Goal: Information Seeking & Learning: Learn about a topic

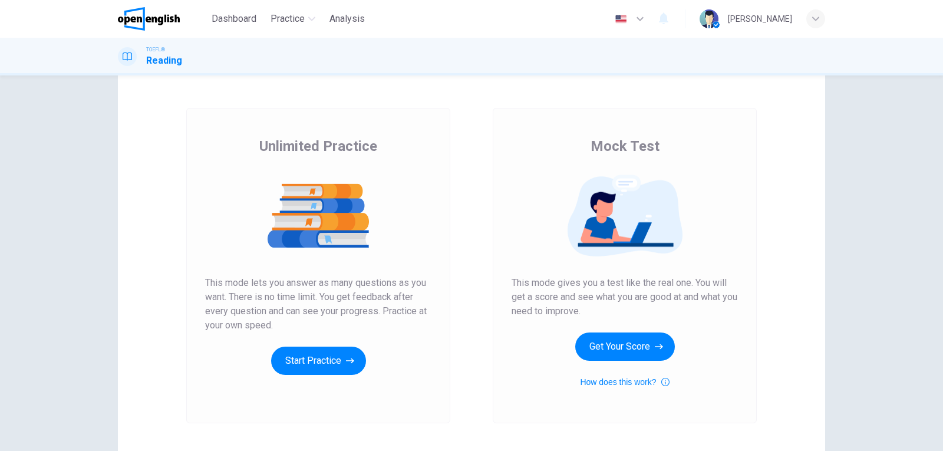
scroll to position [59, 0]
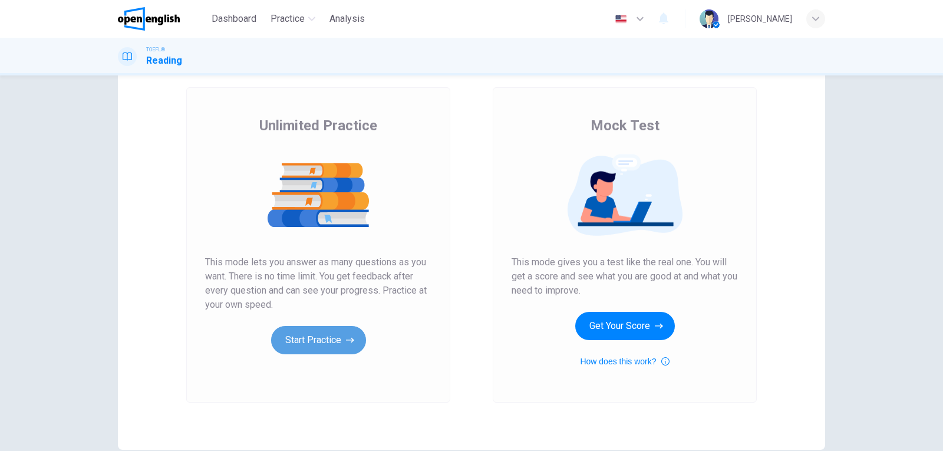
click at [313, 334] on button "Start Practice" at bounding box center [318, 340] width 95 height 28
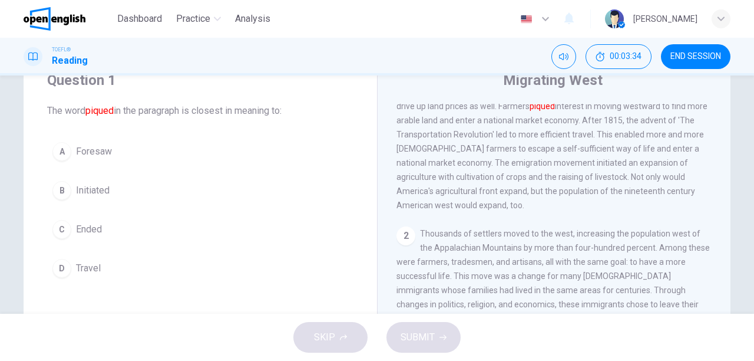
scroll to position [0, 0]
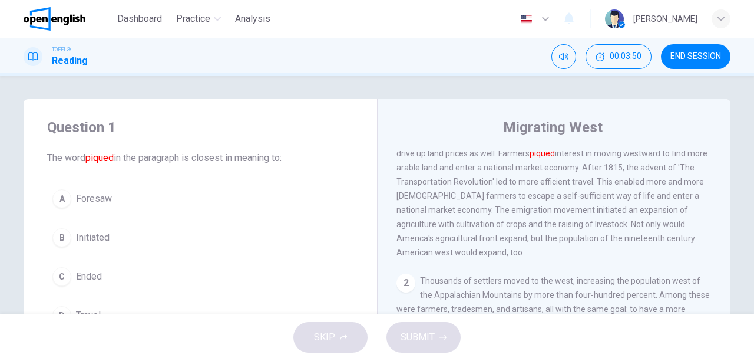
click at [133, 192] on button "A Foresaw" at bounding box center [200, 198] width 306 height 29
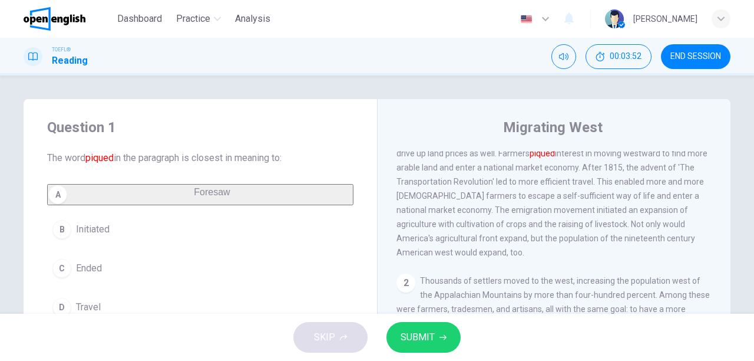
click at [405, 352] on div "SKIP SUBMIT" at bounding box center [377, 336] width 754 height 47
click at [410, 344] on span "SUBMIT" at bounding box center [418, 337] width 34 height 16
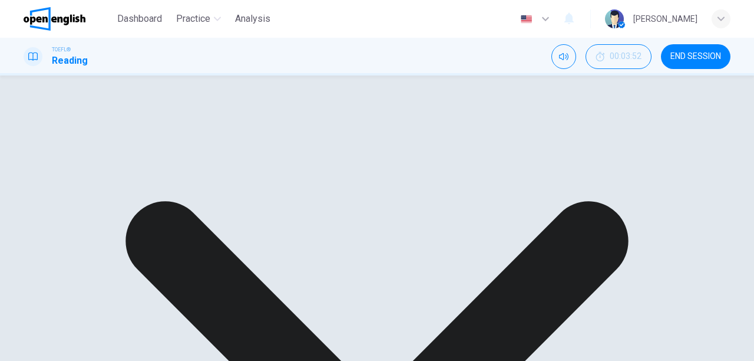
scroll to position [47, 0]
click at [237, 188] on div "A Foresaw B Initiated C Ended D Travel" at bounding box center [200, 193] width 306 height 113
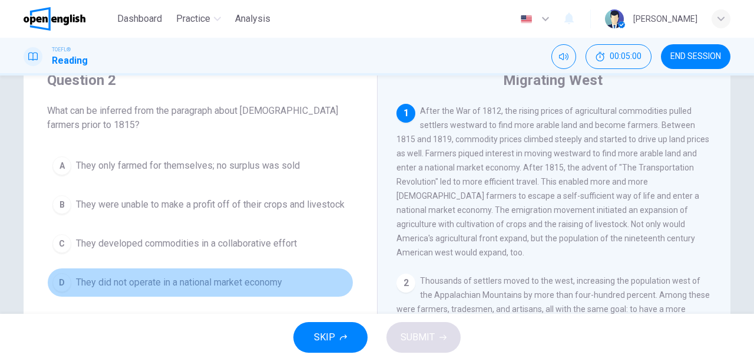
click at [278, 276] on span "They did not operate in a national market economy" at bounding box center [179, 282] width 206 height 14
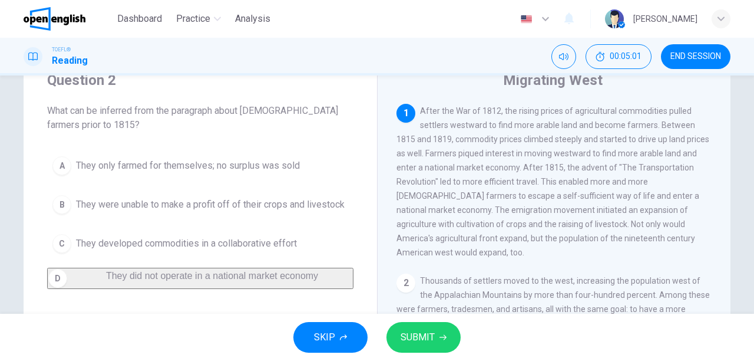
click at [420, 346] on button "SUBMIT" at bounding box center [424, 337] width 74 height 31
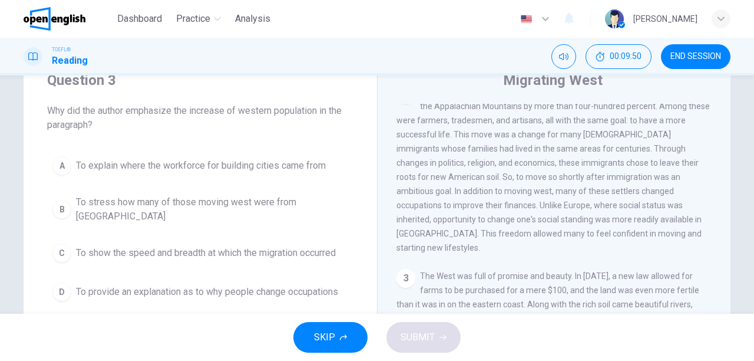
click at [321, 212] on button "B To stress how many of those moving west were from [GEOGRAPHIC_DATA]" at bounding box center [200, 209] width 306 height 39
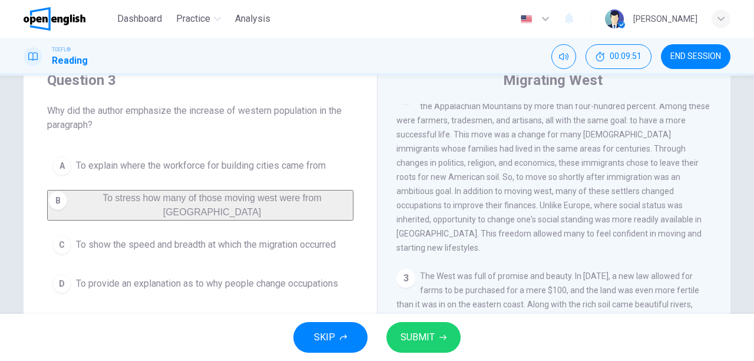
click at [431, 331] on span "SUBMIT" at bounding box center [418, 337] width 34 height 16
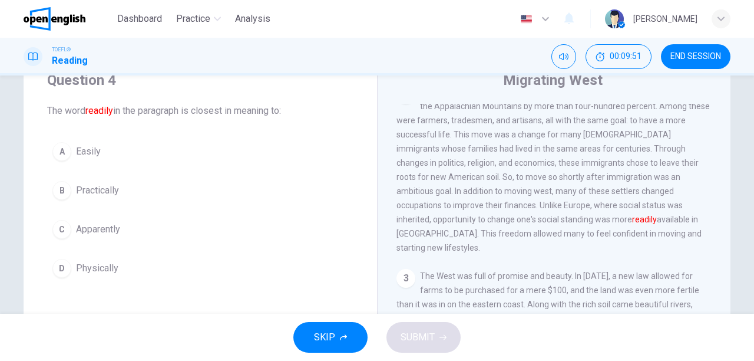
scroll to position [160, 0]
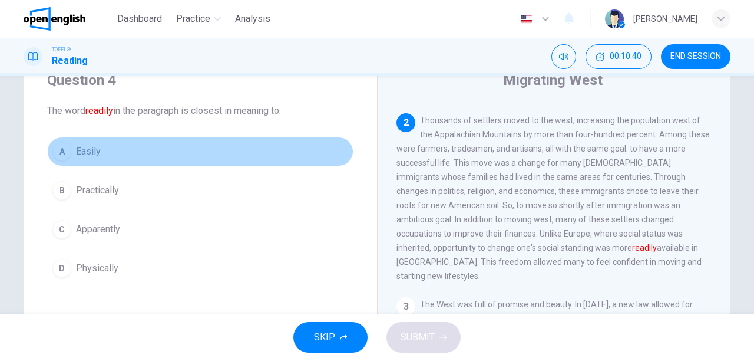
click at [136, 160] on button "A Easily" at bounding box center [200, 151] width 306 height 29
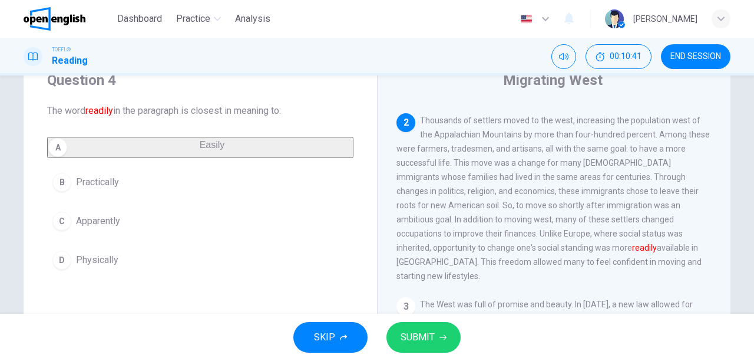
click at [418, 334] on span "SUBMIT" at bounding box center [418, 337] width 34 height 16
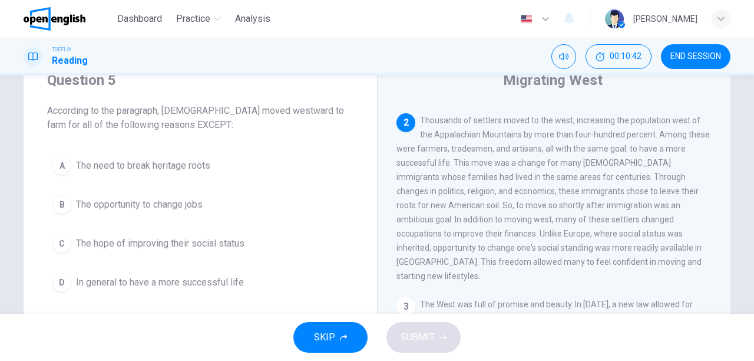
click at [114, 123] on span "According to the paragraph, [DEMOGRAPHIC_DATA] moved westward to farm for all o…" at bounding box center [200, 118] width 306 height 28
click at [210, 196] on button "B The opportunity to change jobs" at bounding box center [200, 204] width 306 height 29
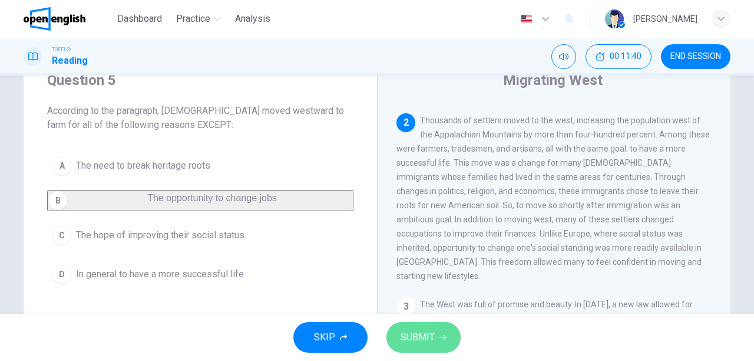
click at [415, 344] on span "SUBMIT" at bounding box center [418, 337] width 34 height 16
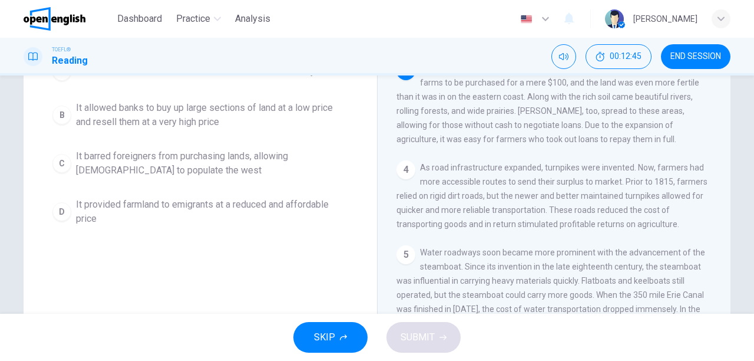
scroll to position [94, 0]
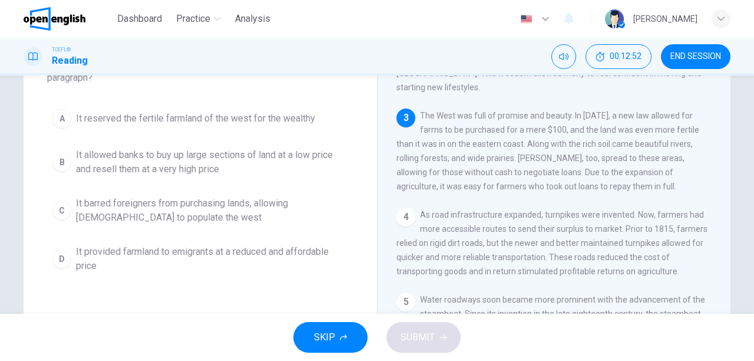
drag, startPoint x: 325, startPoint y: 255, endPoint x: 332, endPoint y: 252, distance: 6.9
click at [327, 254] on span "It provided farmland to emigrants at a reduced and affordable price" at bounding box center [212, 259] width 272 height 28
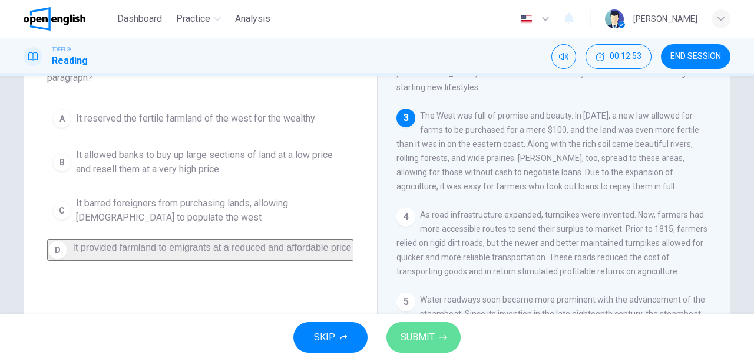
click at [446, 339] on button "SUBMIT" at bounding box center [424, 337] width 74 height 31
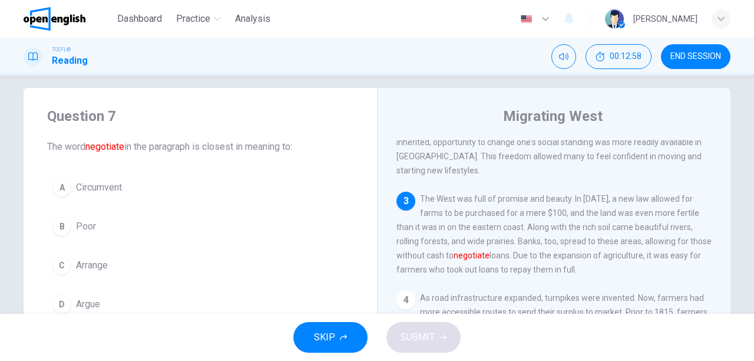
scroll to position [47, 0]
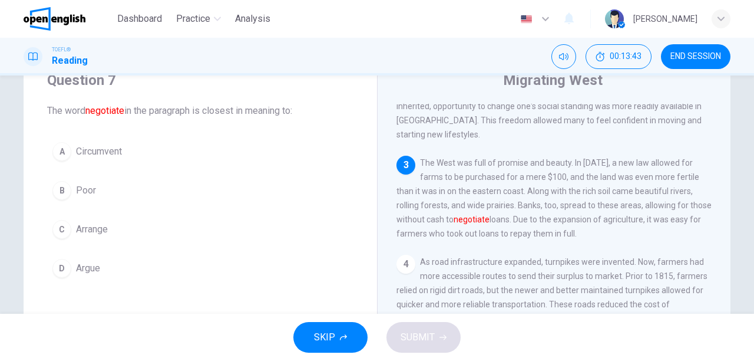
click at [175, 268] on button "D Argue" at bounding box center [200, 267] width 306 height 29
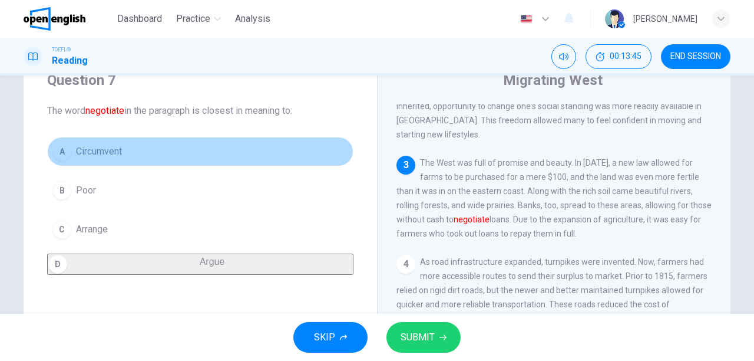
click at [241, 144] on button "A Circumvent" at bounding box center [200, 151] width 306 height 29
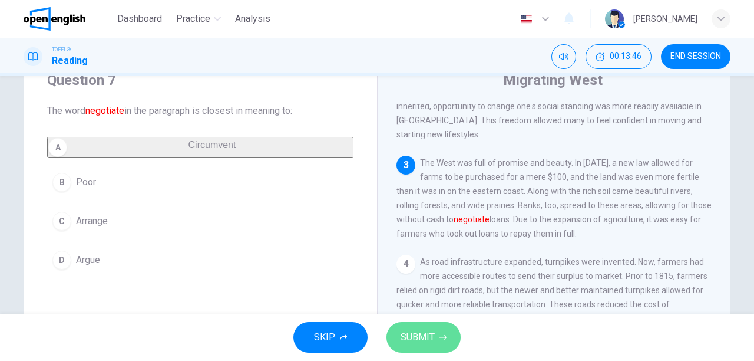
click at [440, 335] on icon "button" at bounding box center [443, 337] width 7 height 7
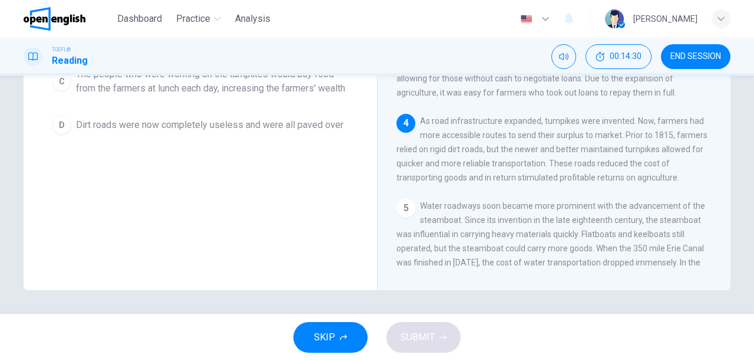
scroll to position [255, 0]
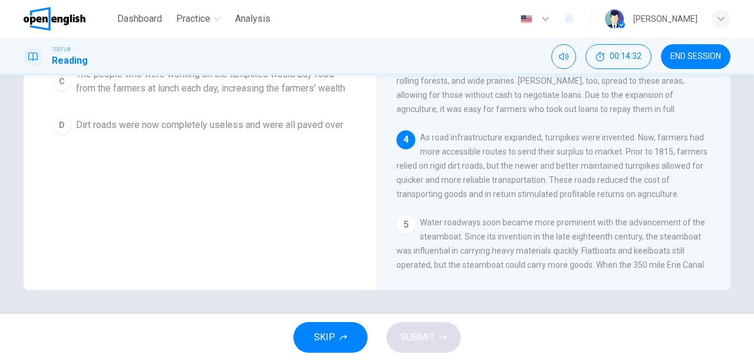
drag, startPoint x: 156, startPoint y: 200, endPoint x: 151, endPoint y: 250, distance: 49.7
click at [141, 279] on div "Question 8 In the paragraph, the author's mentioning of turnpikes conveys that.…" at bounding box center [201, 85] width 354 height 410
drag, startPoint x: 169, startPoint y: 205, endPoint x: 169, endPoint y: 257, distance: 51.9
click at [169, 258] on div "Question 8 In the paragraph, the author's mentioning of turnpikes conveys that.…" at bounding box center [201, 85] width 354 height 410
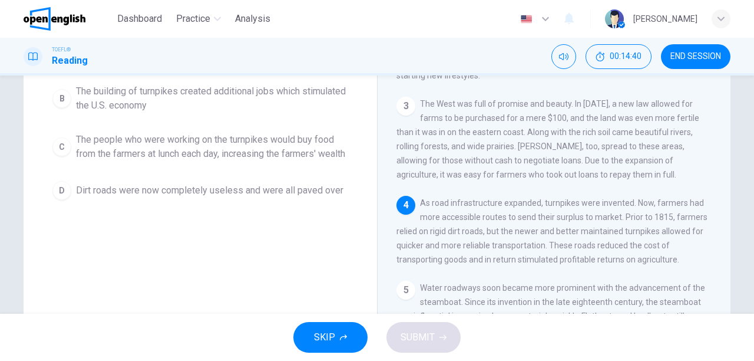
scroll to position [163, 0]
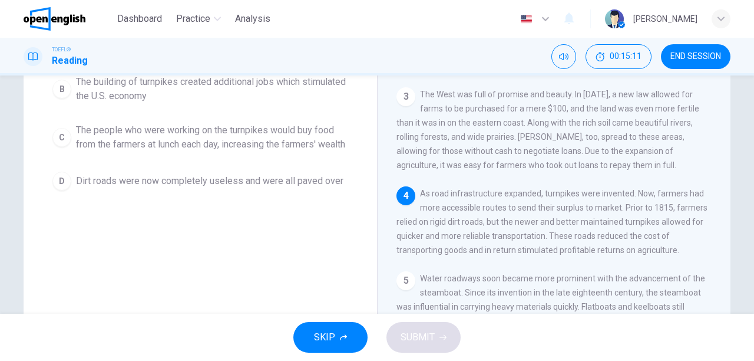
click at [323, 214] on div "Question 8 In the paragraph, the author's mentioning of turnpikes conveys that.…" at bounding box center [201, 75] width 354 height 278
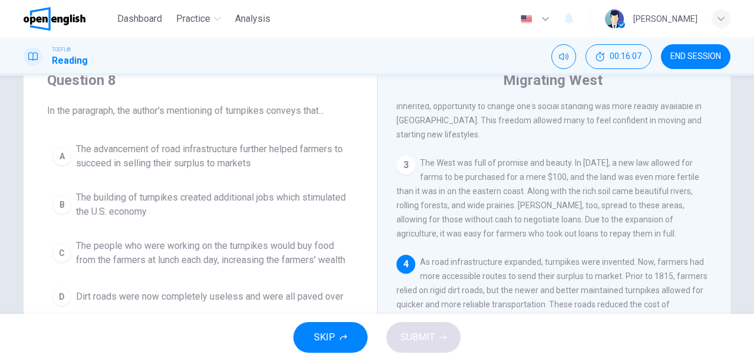
scroll to position [47, 0]
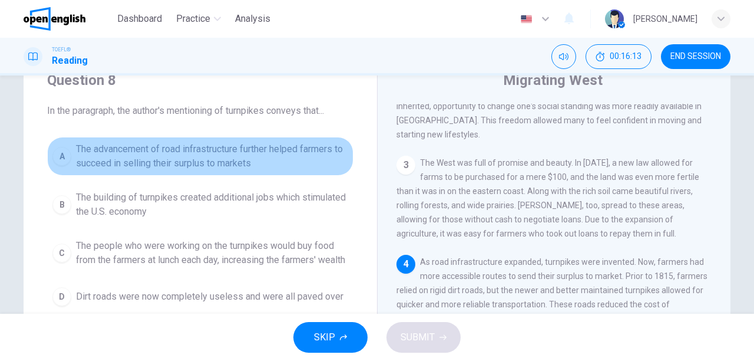
click at [282, 153] on span "The advancement of road infrastructure further helped farmers to succeed in sel…" at bounding box center [212, 156] width 272 height 28
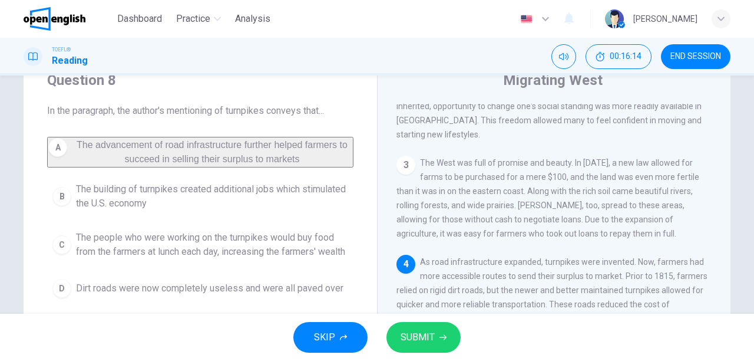
click at [440, 342] on button "SUBMIT" at bounding box center [424, 337] width 74 height 31
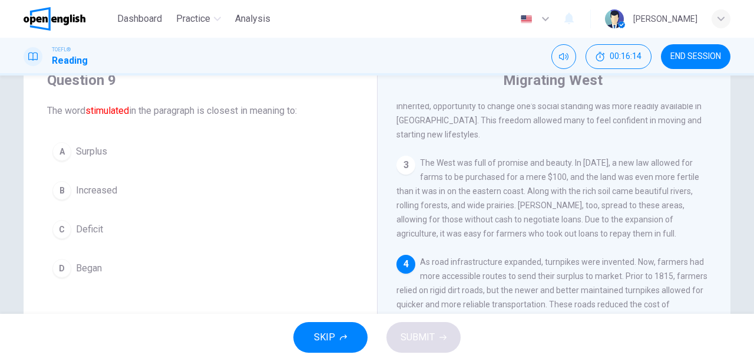
scroll to position [289, 0]
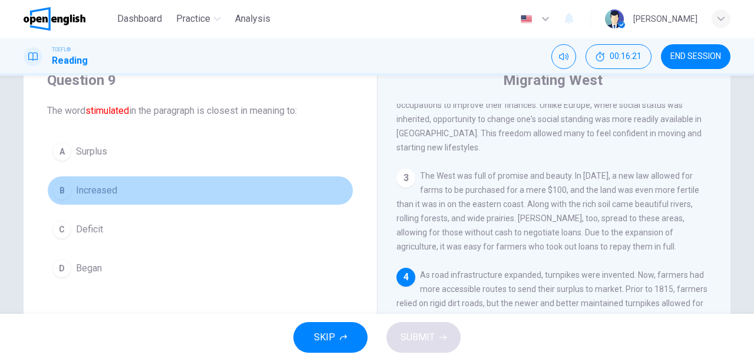
click at [163, 186] on button "B Increased" at bounding box center [200, 190] width 306 height 29
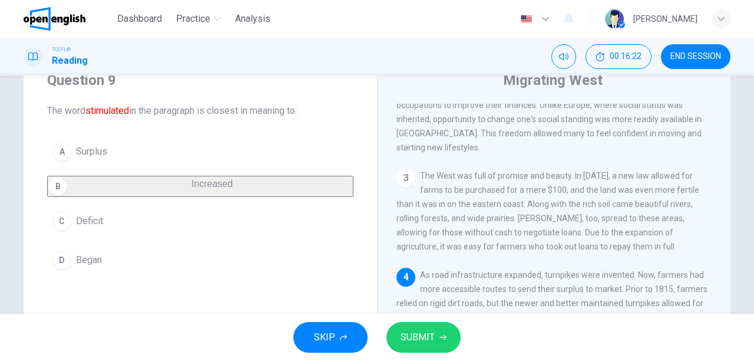
click at [424, 337] on span "SUBMIT" at bounding box center [418, 337] width 34 height 16
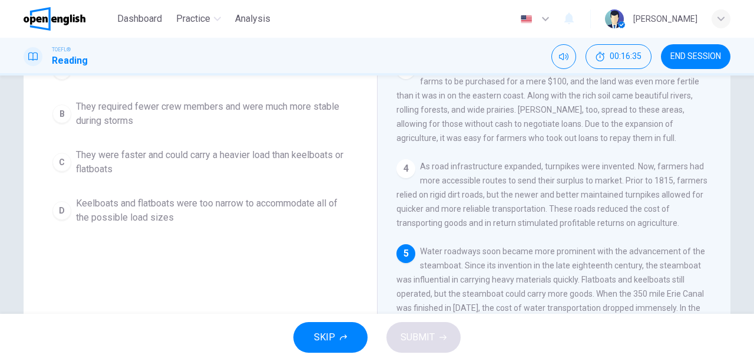
scroll to position [189, 0]
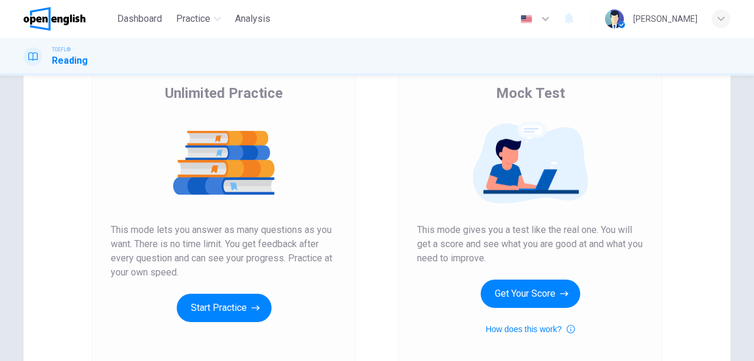
scroll to position [209, 0]
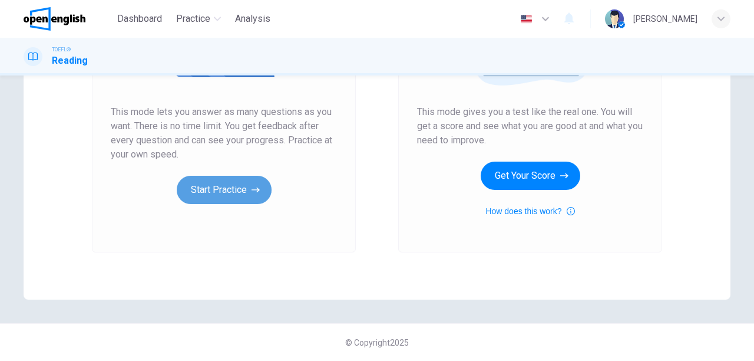
click at [228, 195] on button "Start Practice" at bounding box center [224, 190] width 95 height 28
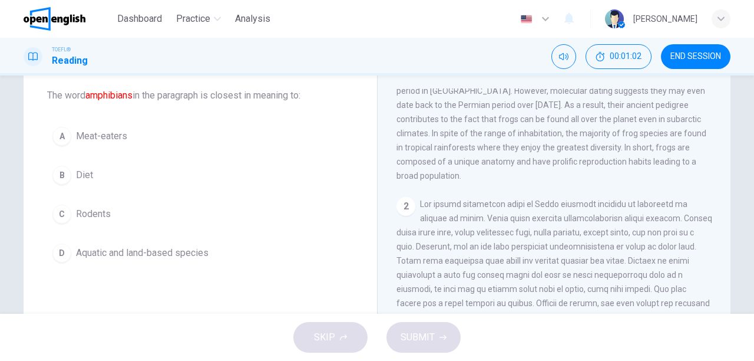
scroll to position [47, 0]
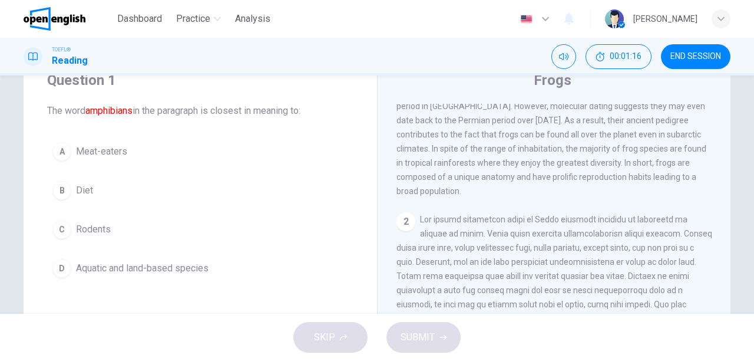
click at [118, 265] on span "Aquatic and land-based species" at bounding box center [142, 268] width 133 height 14
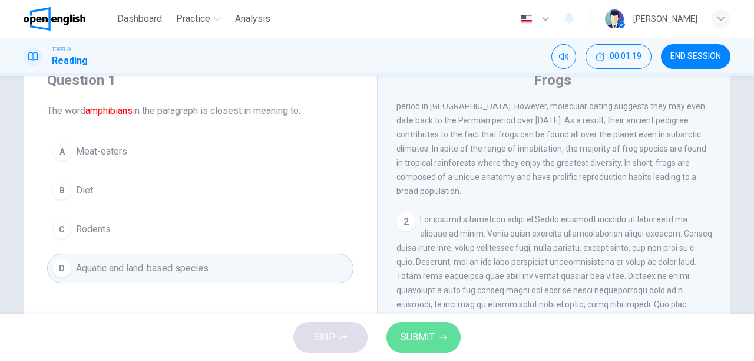
click at [403, 330] on span "SUBMIT" at bounding box center [418, 337] width 34 height 16
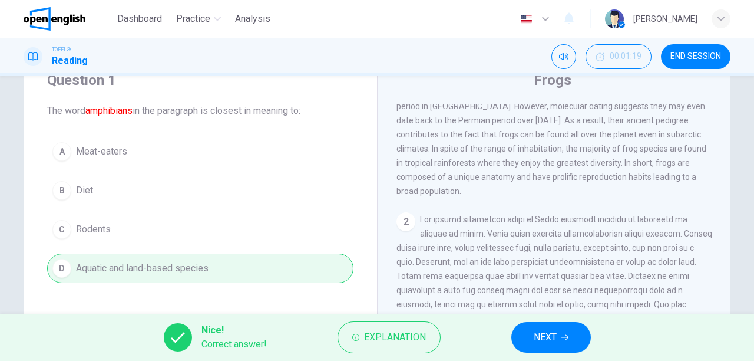
click at [536, 324] on button "NEXT" at bounding box center [551, 337] width 80 height 31
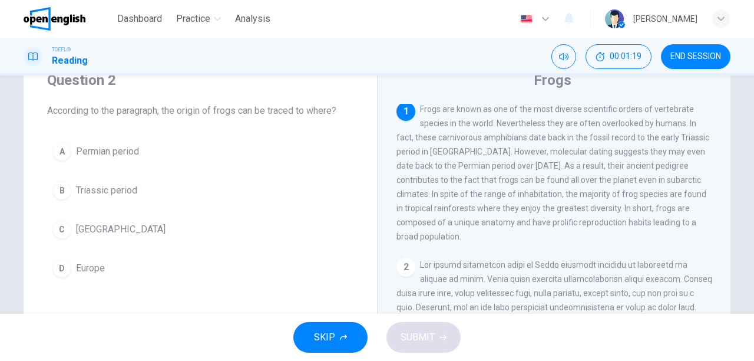
scroll to position [0, 0]
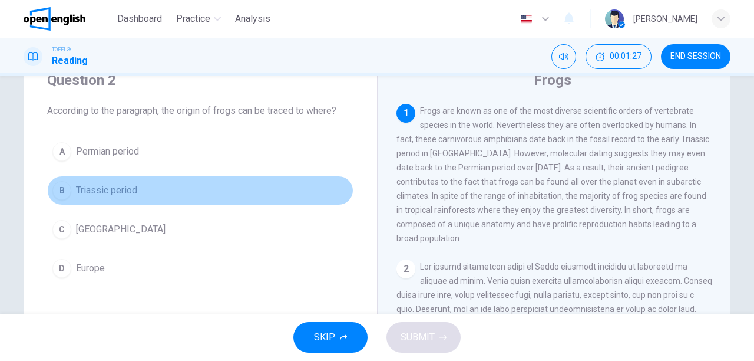
click at [124, 193] on span "Triassic period" at bounding box center [106, 190] width 61 height 14
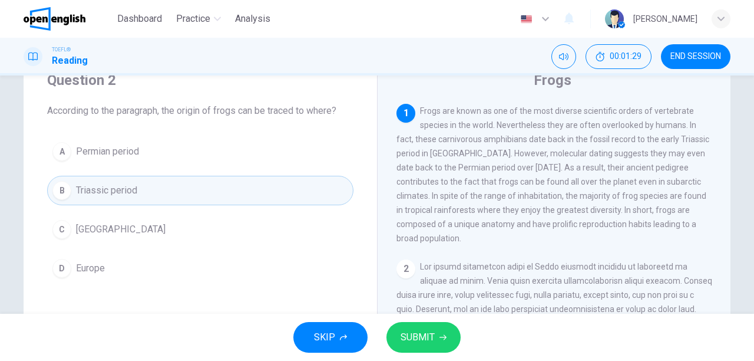
click at [422, 338] on span "SUBMIT" at bounding box center [418, 337] width 34 height 16
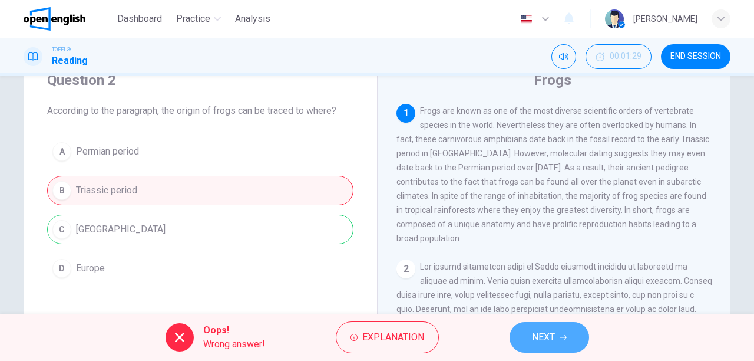
click at [529, 326] on button "NEXT" at bounding box center [550, 337] width 80 height 31
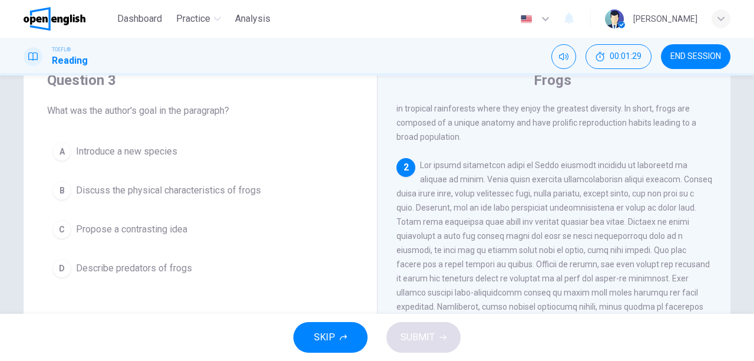
scroll to position [129, 0]
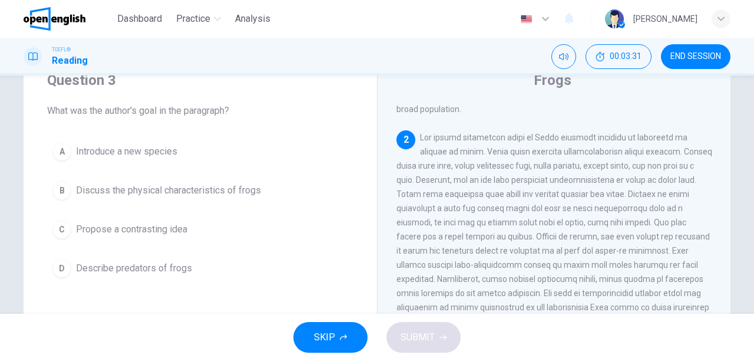
click at [225, 264] on button "D Describe predators of frogs" at bounding box center [200, 267] width 306 height 29
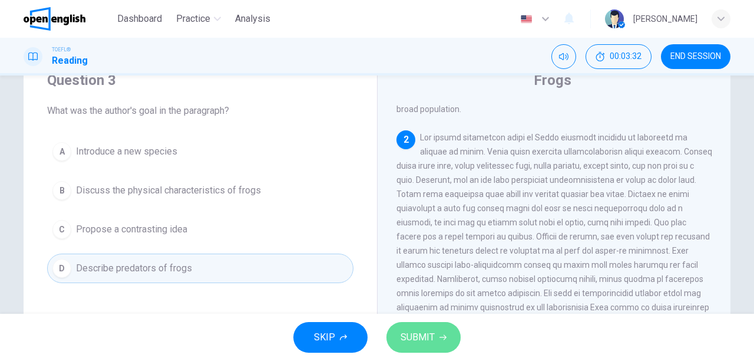
click at [395, 337] on button "SUBMIT" at bounding box center [424, 337] width 74 height 31
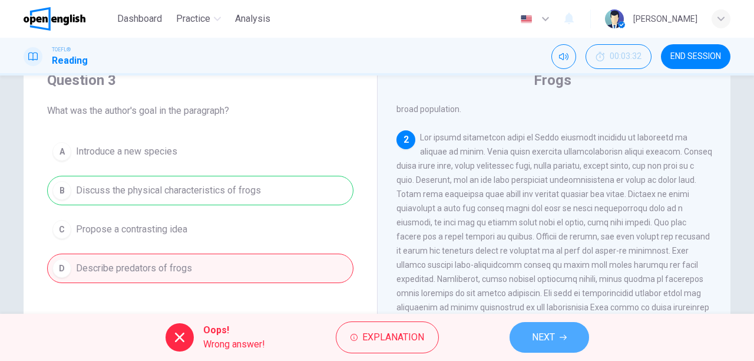
click at [543, 339] on span "NEXT" at bounding box center [543, 337] width 23 height 16
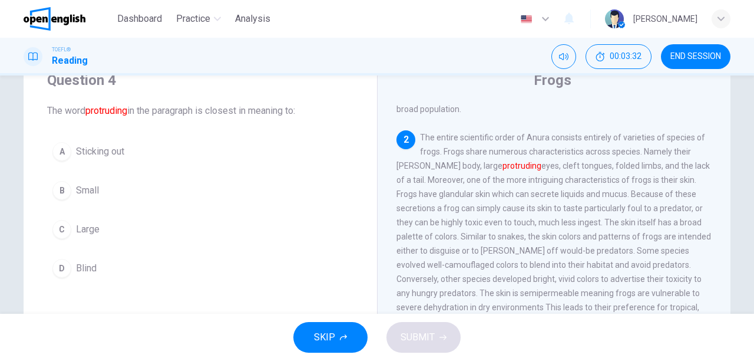
scroll to position [160, 0]
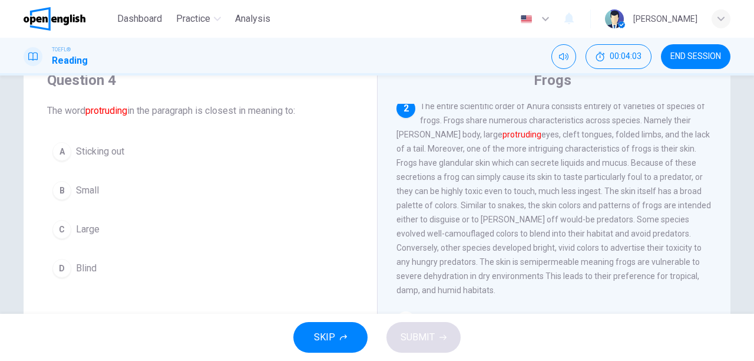
click at [150, 295] on div "Question 4 The word protruding in the paragraph is closest in meaning to: A Sti…" at bounding box center [201, 177] width 354 height 250
click at [143, 157] on button "A Sticking out" at bounding box center [200, 151] width 306 height 29
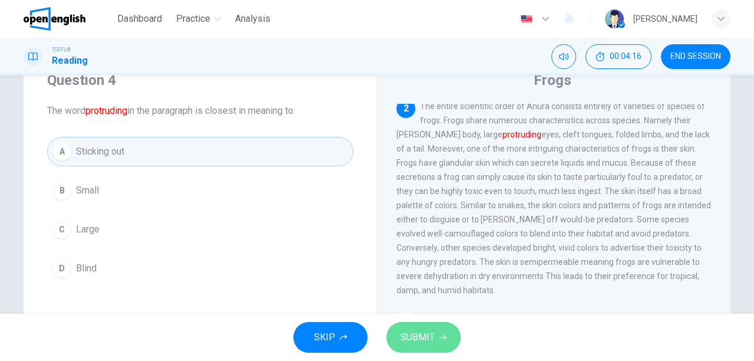
click at [427, 335] on span "SUBMIT" at bounding box center [418, 337] width 34 height 16
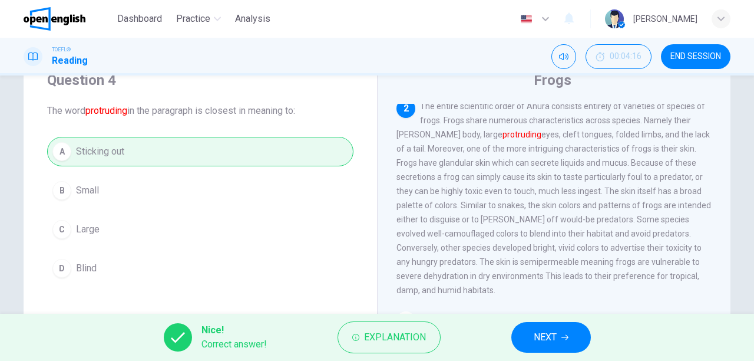
click at [124, 305] on div "Question 4 The word protruding in the paragraph is closest in meaning to: A Sti…" at bounding box center [201, 257] width 354 height 410
click at [570, 342] on button "NEXT" at bounding box center [551, 337] width 80 height 31
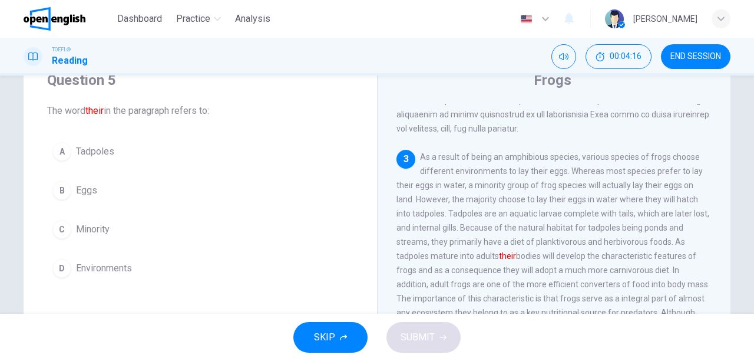
scroll to position [333, 0]
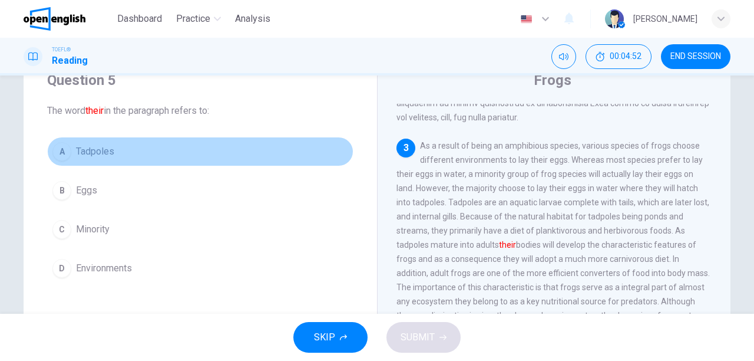
click at [205, 151] on button "A Tadpoles" at bounding box center [200, 151] width 306 height 29
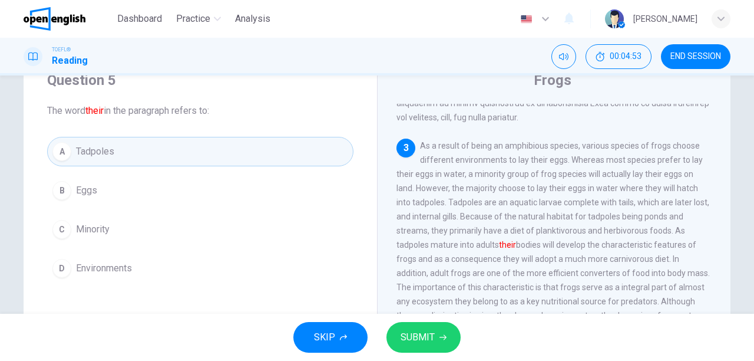
click at [415, 329] on span "SUBMIT" at bounding box center [418, 337] width 34 height 16
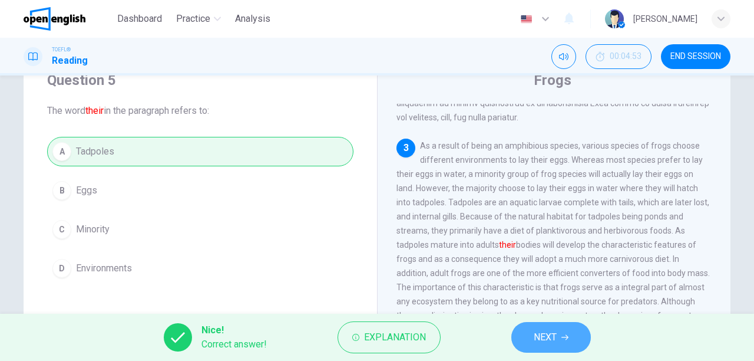
click at [587, 326] on button "NEXT" at bounding box center [551, 337] width 80 height 31
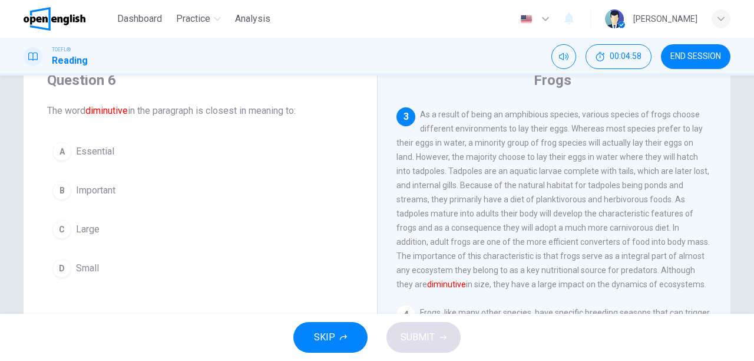
click at [141, 261] on button "D Small" at bounding box center [200, 267] width 306 height 29
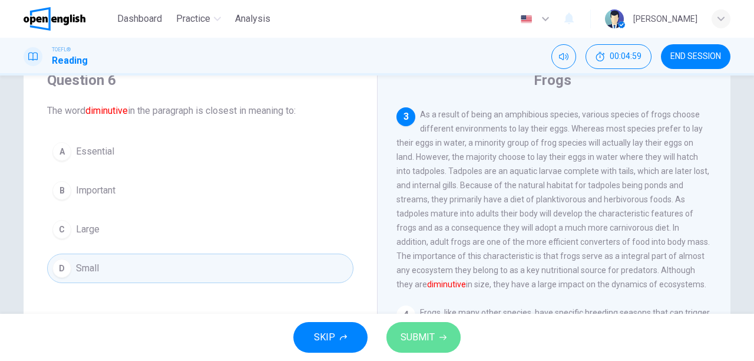
click at [400, 324] on button "SUBMIT" at bounding box center [424, 337] width 74 height 31
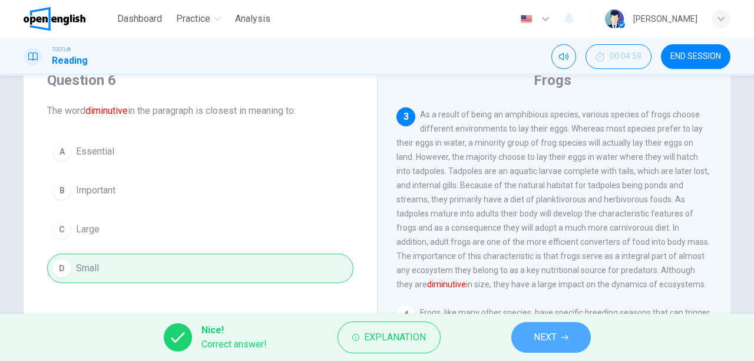
click at [546, 328] on button "NEXT" at bounding box center [551, 337] width 80 height 31
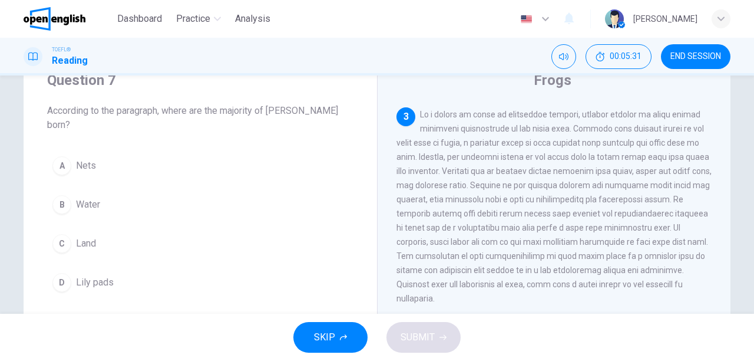
click at [200, 190] on button "B Water" at bounding box center [200, 204] width 306 height 29
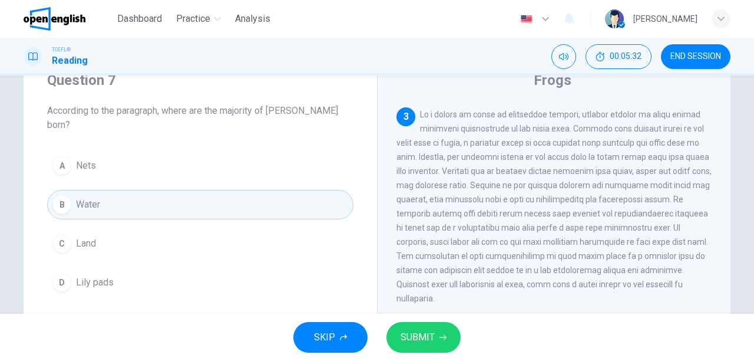
click at [460, 342] on div "SKIP SUBMIT" at bounding box center [377, 336] width 754 height 47
click at [446, 341] on button "SUBMIT" at bounding box center [424, 337] width 74 height 31
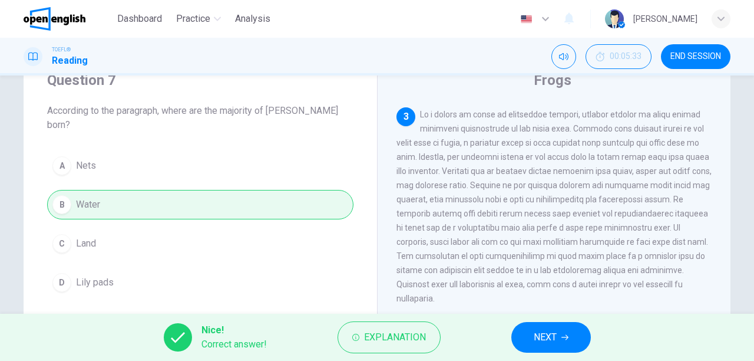
click at [547, 330] on span "NEXT" at bounding box center [545, 337] width 23 height 16
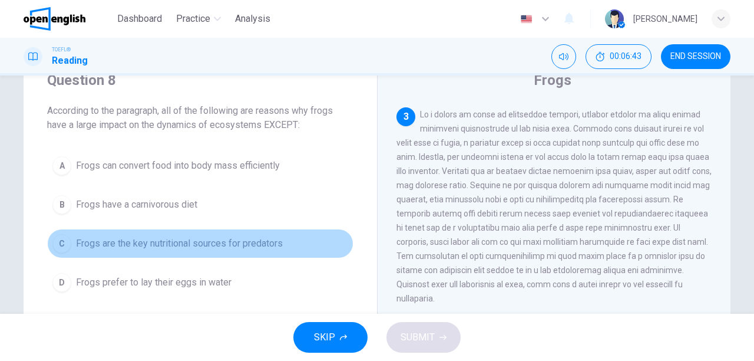
click at [140, 239] on span "Frogs are the key nutritional sources for predators" at bounding box center [179, 243] width 207 height 14
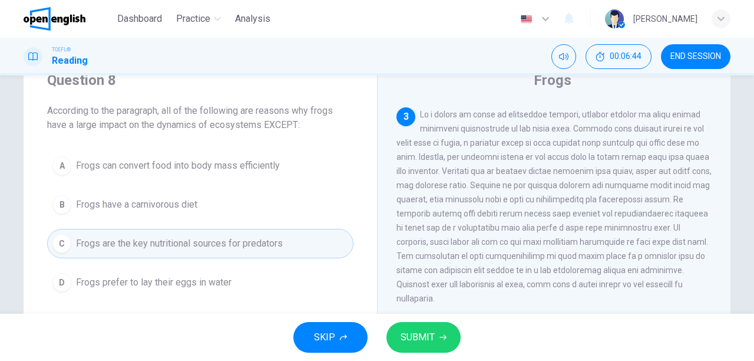
drag, startPoint x: 458, startPoint y: 349, endPoint x: 444, endPoint y: 339, distance: 17.0
click at [457, 349] on div "SKIP SUBMIT" at bounding box center [377, 336] width 754 height 47
click at [443, 339] on icon "button" at bounding box center [443, 337] width 7 height 7
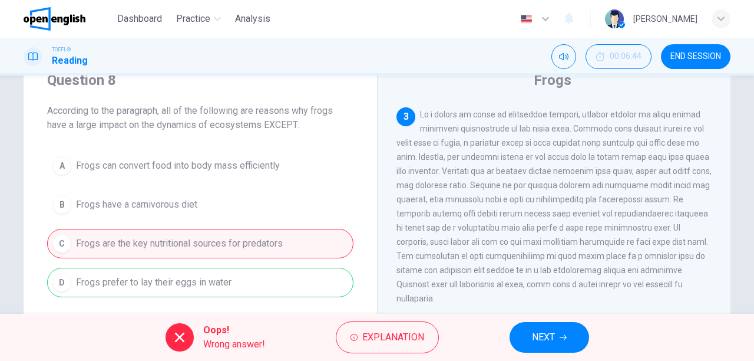
click at [540, 329] on span "NEXT" at bounding box center [543, 337] width 23 height 16
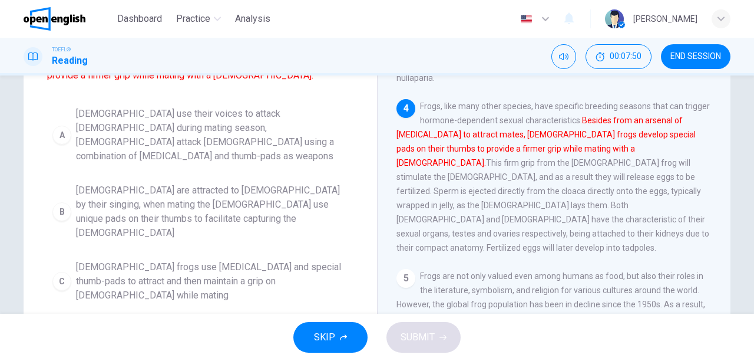
scroll to position [189, 0]
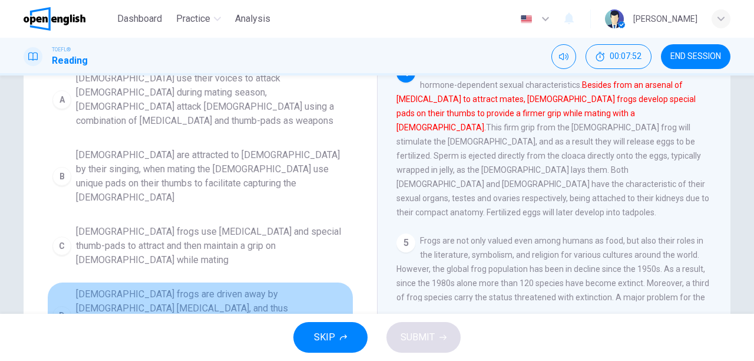
click at [254, 287] on span "Female frogs are driven away by male vocal cords, and thus male frogs developed…" at bounding box center [212, 315] width 272 height 57
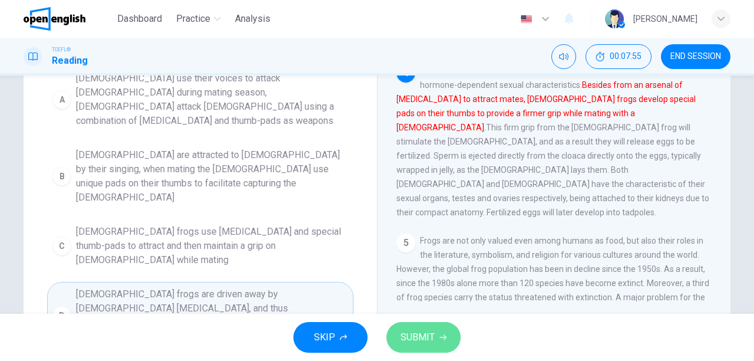
click at [433, 330] on span "SUBMIT" at bounding box center [418, 337] width 34 height 16
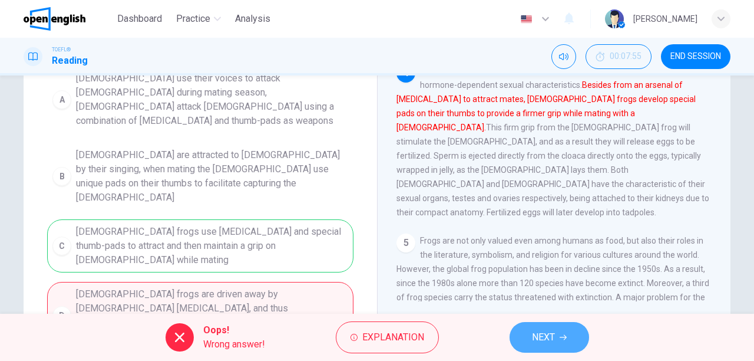
click at [548, 342] on span "NEXT" at bounding box center [543, 337] width 23 height 16
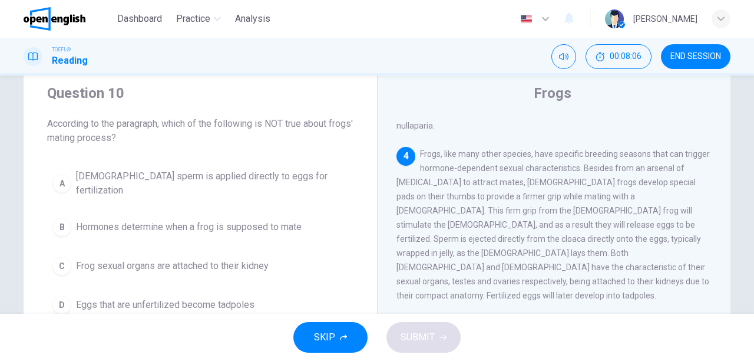
scroll to position [47, 0]
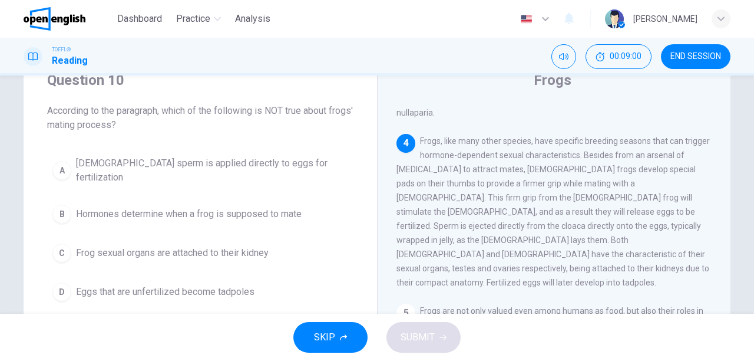
click at [276, 278] on button "D Eggs that are unfertilized become tadpoles" at bounding box center [200, 291] width 306 height 29
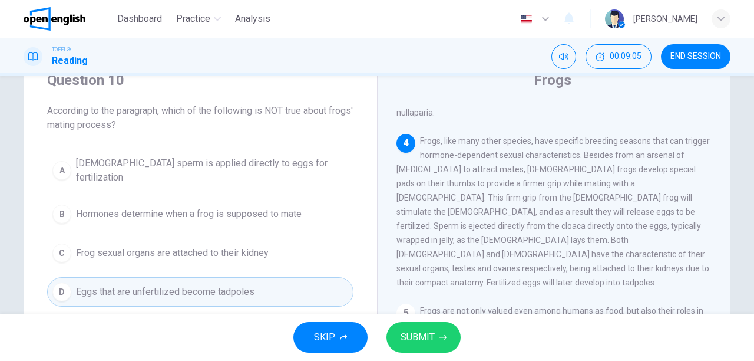
click at [313, 240] on button "C Frog sexual organs are attached to their kidney" at bounding box center [200, 252] width 306 height 29
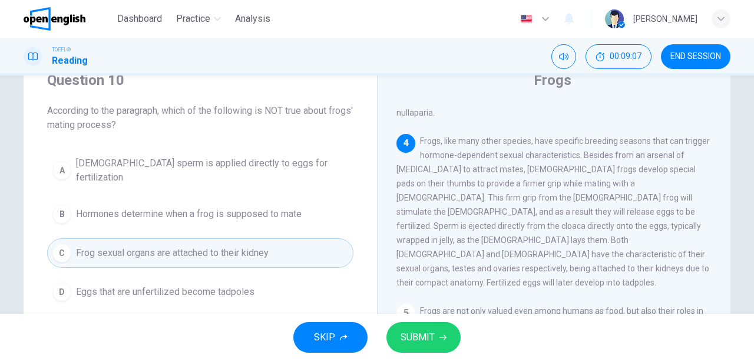
click at [420, 339] on span "SUBMIT" at bounding box center [418, 337] width 34 height 16
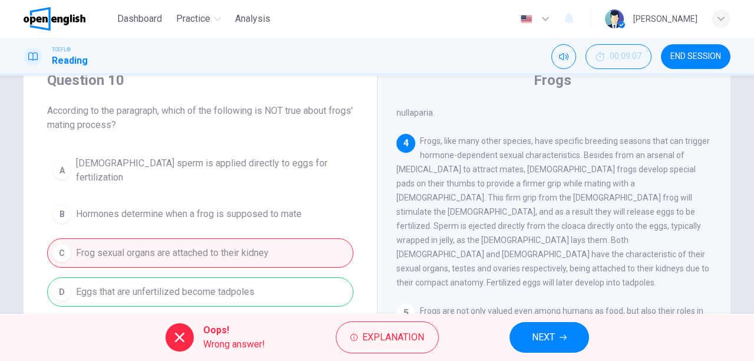
click at [522, 328] on button "NEXT" at bounding box center [550, 337] width 80 height 31
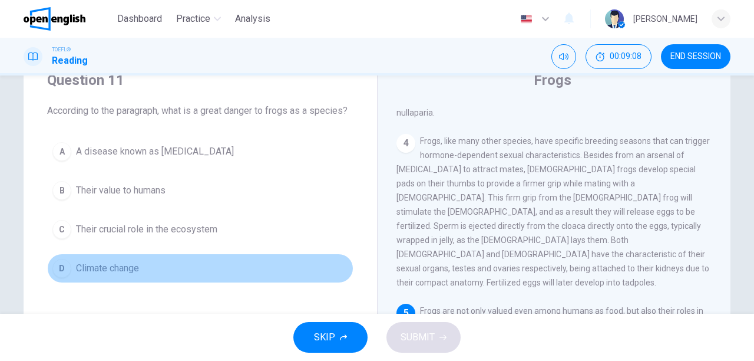
click at [136, 267] on span "Climate change" at bounding box center [107, 268] width 63 height 14
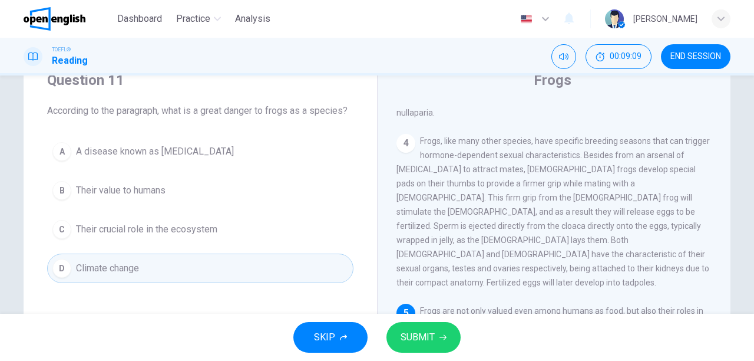
click at [101, 290] on div "Question 11 According to the paragraph, what is a great danger to frogs as a sp…" at bounding box center [201, 177] width 354 height 250
click at [200, 160] on button "A A disease known as chytridiomycosis" at bounding box center [200, 151] width 306 height 29
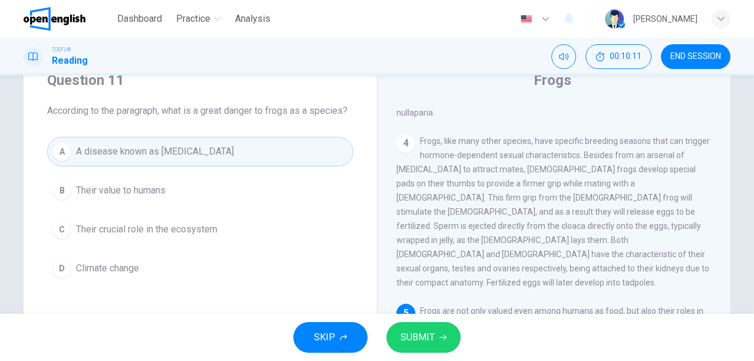
click at [414, 336] on span "SUBMIT" at bounding box center [418, 337] width 34 height 16
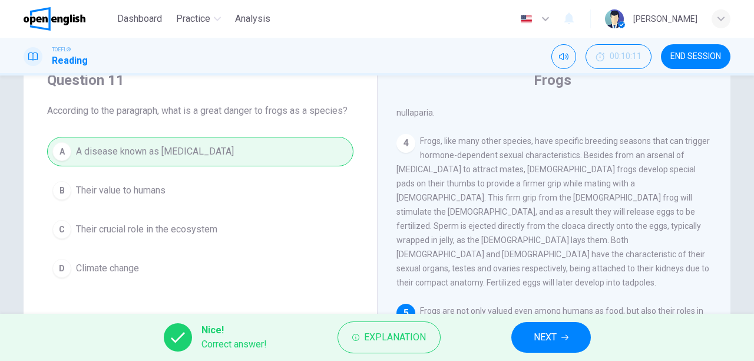
click at [532, 336] on button "NEXT" at bounding box center [551, 337] width 80 height 31
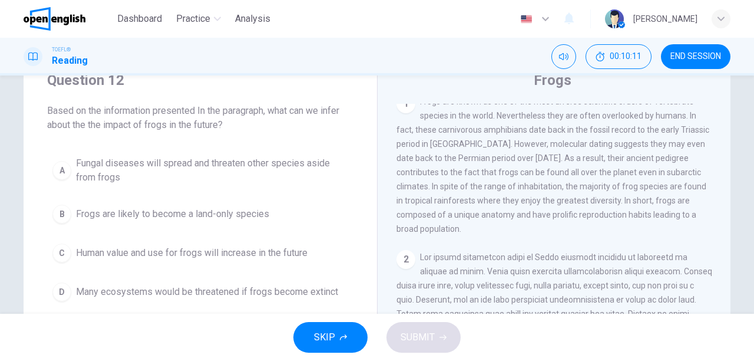
scroll to position [0, 0]
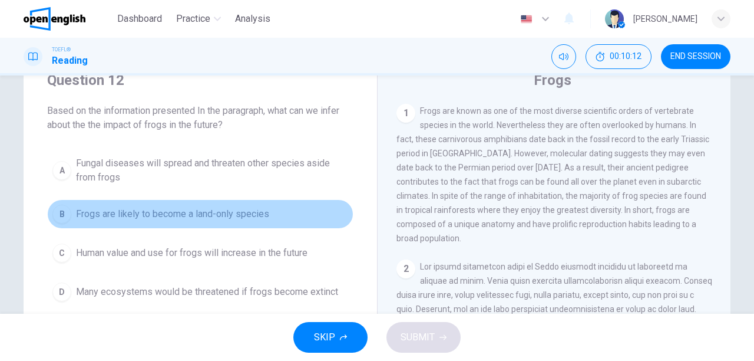
click at [47, 209] on button "B Frogs are likely to become a land-only species" at bounding box center [200, 213] width 306 height 29
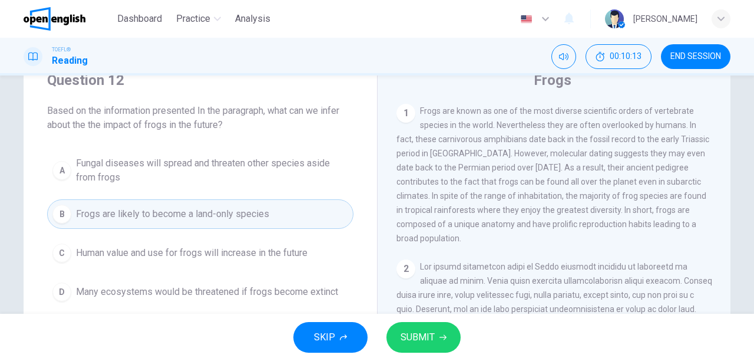
click at [24, 130] on div "Question 12 Based on the information presented In the paragraph, what can we in…" at bounding box center [201, 188] width 354 height 273
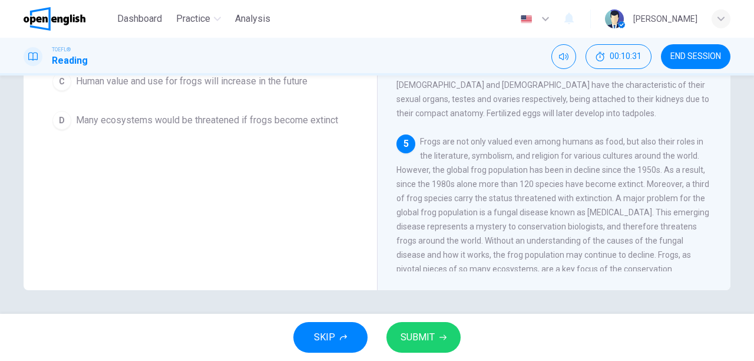
scroll to position [550, 0]
click at [292, 120] on span "Many ecosystems would be threatened if frogs become extinct" at bounding box center [207, 120] width 262 height 14
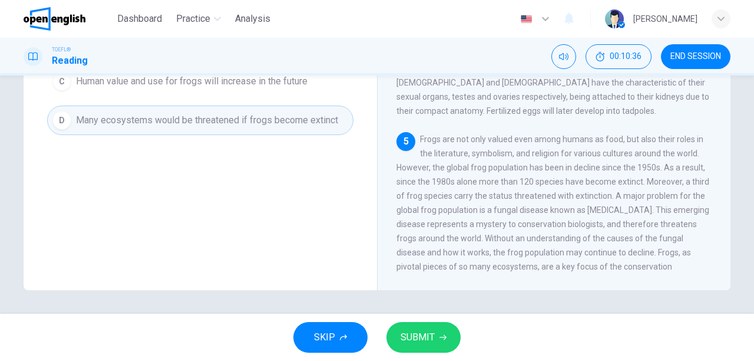
click at [412, 339] on span "SUBMIT" at bounding box center [418, 337] width 34 height 16
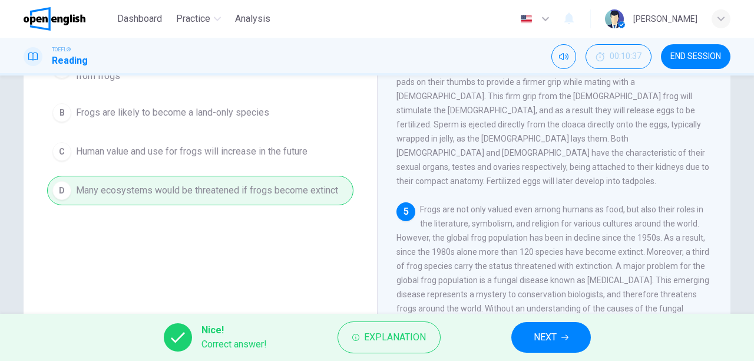
scroll to position [77, 0]
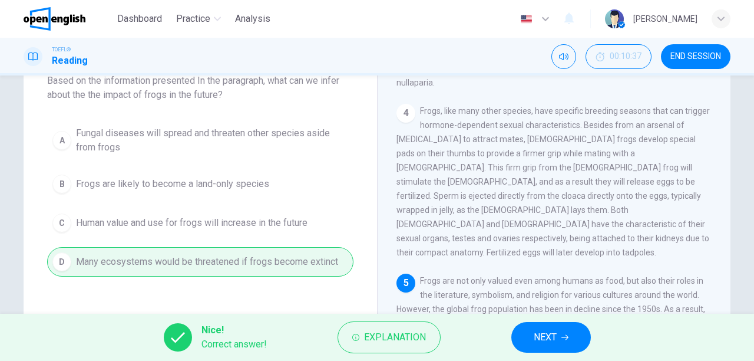
click at [527, 337] on button "NEXT" at bounding box center [551, 337] width 80 height 31
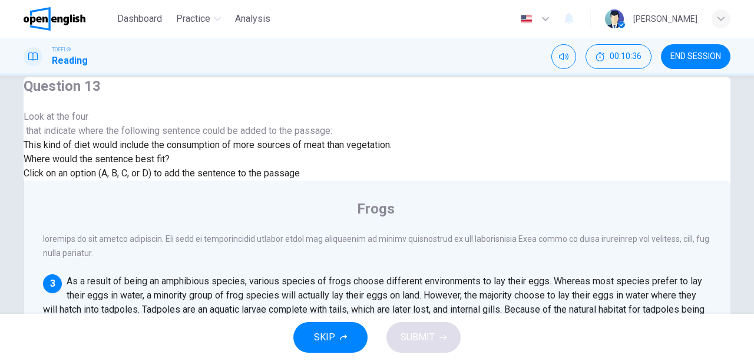
scroll to position [0, 0]
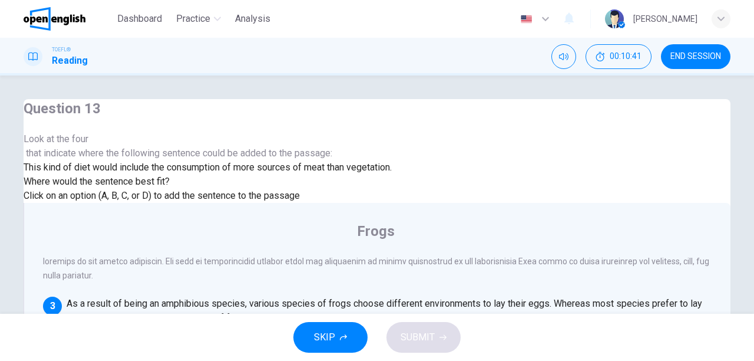
click at [131, 159] on span "Look at the four that indicate where the following sentence could be added to t…" at bounding box center [208, 146] width 368 height 28
click at [122, 146] on div at bounding box center [208, 146] width 368 height 0
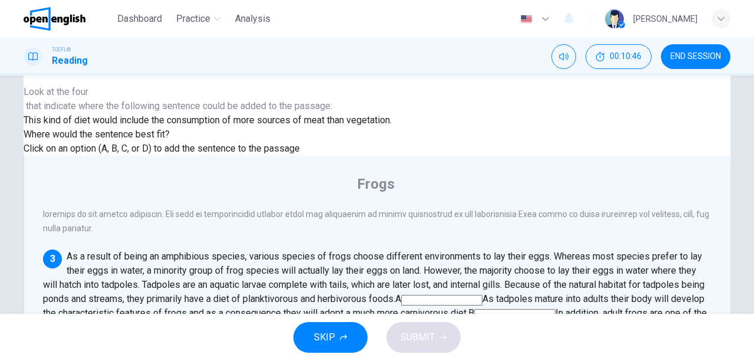
click at [134, 126] on span "This kind of diet would include the consumption of more sources of meat than ve…" at bounding box center [208, 119] width 368 height 11
click at [210, 126] on span "This kind of diet would include the consumption of more sources of meat than ve…" at bounding box center [208, 119] width 368 height 11
drag, startPoint x: 236, startPoint y: 222, endPoint x: 237, endPoint y: 231, distance: 9.6
click at [237, 156] on div "Question 13 Look at the four that indicate where the following sentence could b…" at bounding box center [208, 104] width 368 height 104
click at [239, 156] on div "Click on an option (A, B, C, or D) to add the sentence to the passage" at bounding box center [208, 148] width 368 height 14
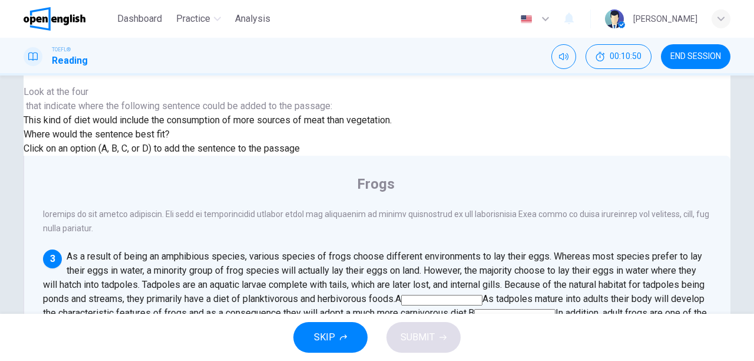
scroll to position [407, 0]
click at [483, 295] on input at bounding box center [441, 300] width 81 height 11
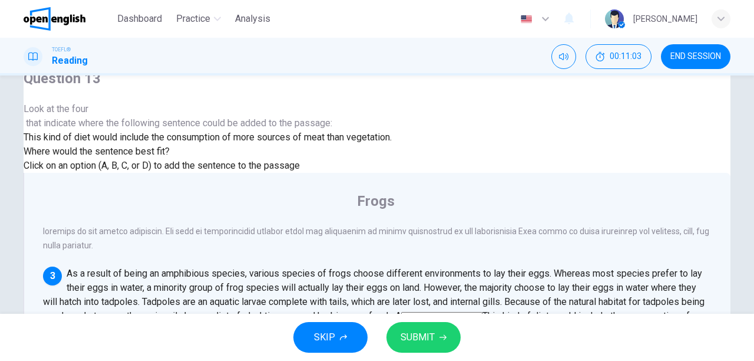
scroll to position [47, 0]
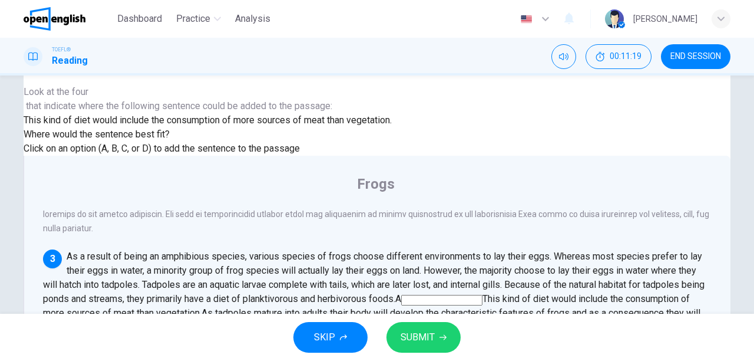
click at [417, 329] on span "SUBMIT" at bounding box center [418, 337] width 34 height 16
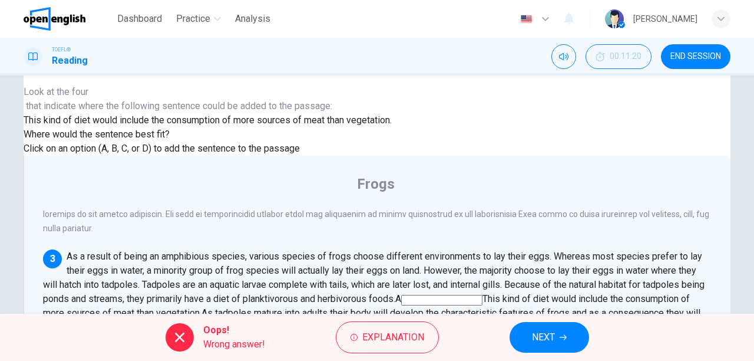
click at [537, 336] on span "NEXT" at bounding box center [543, 337] width 23 height 16
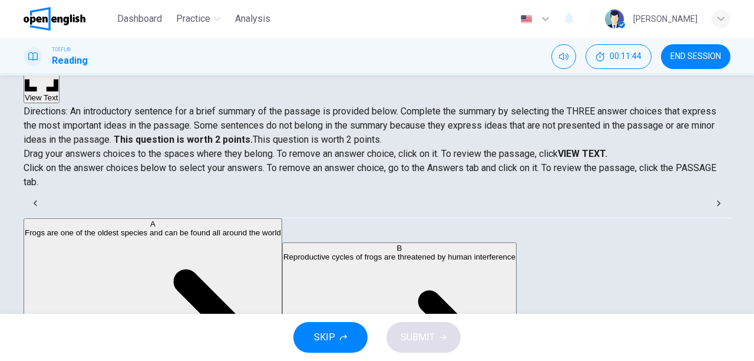
scroll to position [0, 0]
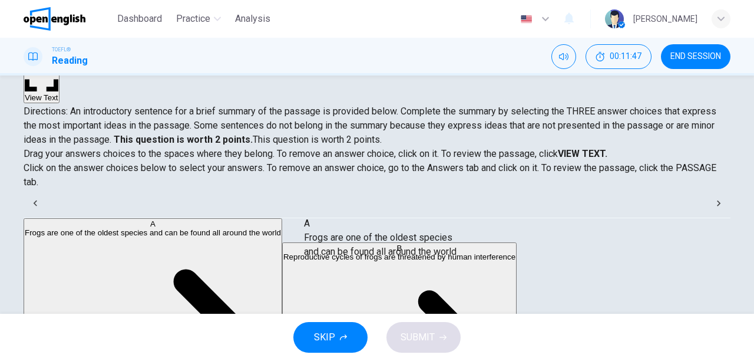
drag, startPoint x: 61, startPoint y: 244, endPoint x: 323, endPoint y: 252, distance: 262.4
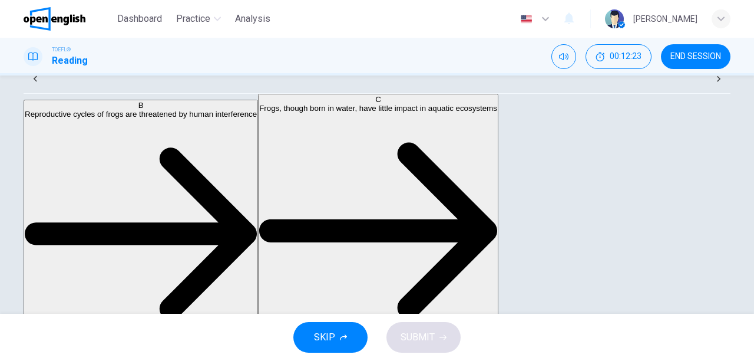
scroll to position [163, 0]
drag, startPoint x: 141, startPoint y: 258, endPoint x: 366, endPoint y: 225, distance: 226.9
drag, startPoint x: 138, startPoint y: 192, endPoint x: 441, endPoint y: 191, distance: 302.3
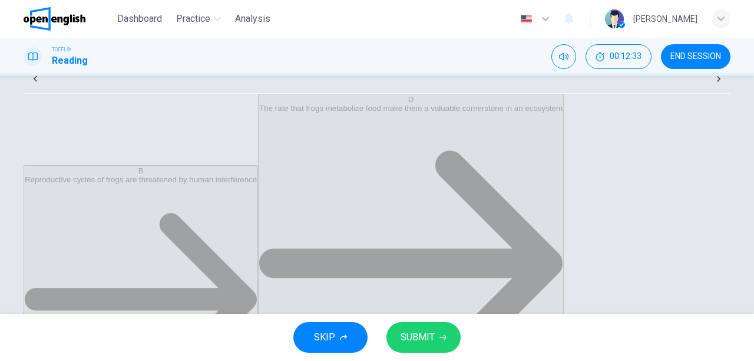
click at [415, 332] on span "SUBMIT" at bounding box center [418, 337] width 34 height 16
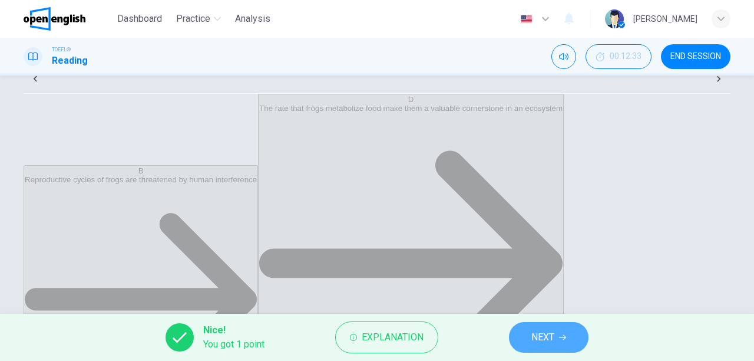
click at [549, 333] on span "NEXT" at bounding box center [543, 337] width 23 height 16
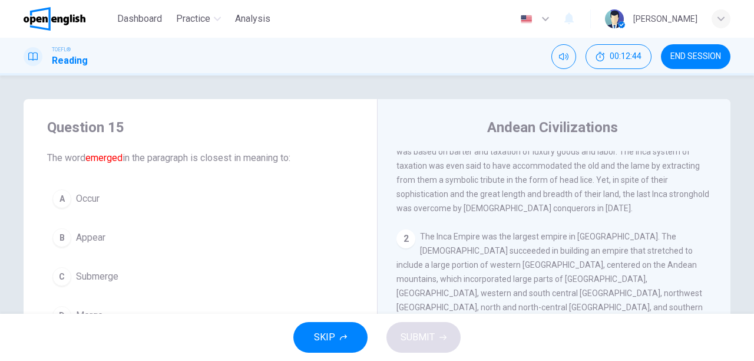
scroll to position [14, 0]
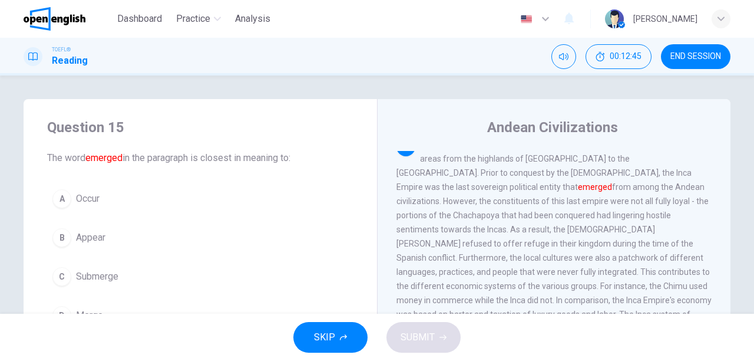
click at [64, 60] on h1 "Reading" at bounding box center [70, 61] width 36 height 14
click at [31, 54] on icon at bounding box center [32, 56] width 9 height 9
drag, startPoint x: 714, startPoint y: 47, endPoint x: 441, endPoint y: 58, distance: 273.7
click at [715, 47] on button "END SESSION" at bounding box center [696, 56] width 70 height 25
click at [706, 54] on span "END SESSION" at bounding box center [696, 56] width 51 height 9
